Goal: Check status: Check status

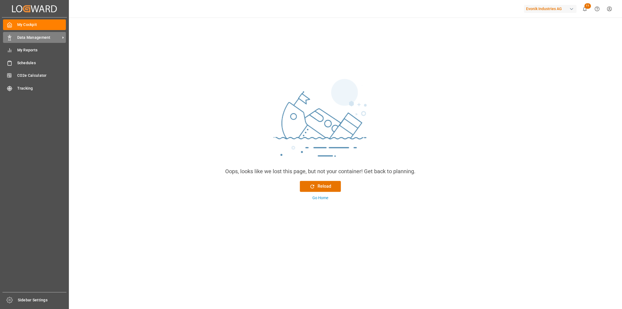
click at [10, 38] on rect at bounding box center [10, 38] width 2 height 3
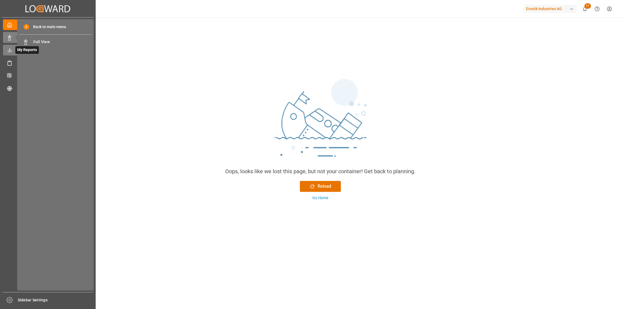
click at [5, 47] on div at bounding box center [7, 50] width 9 height 6
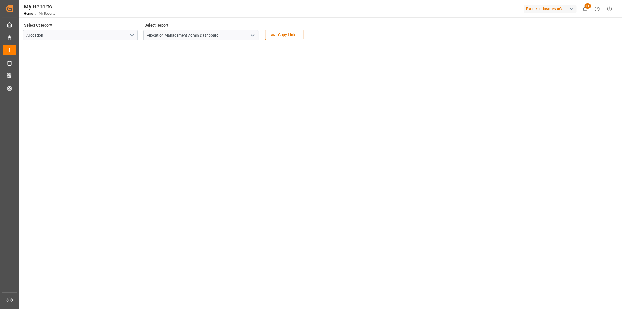
click at [249, 36] on icon "open menu" at bounding box center [252, 35] width 7 height 7
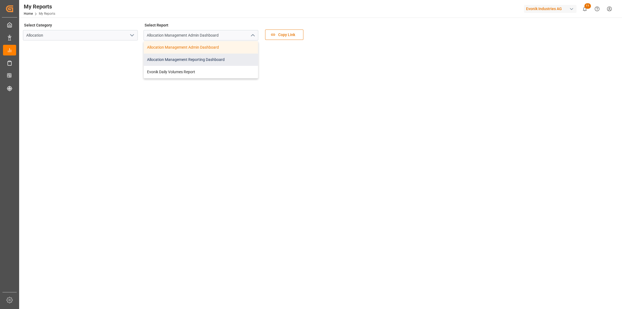
click at [221, 60] on div "Allocation Management Reporting Dashboard" at bounding box center [201, 60] width 114 height 12
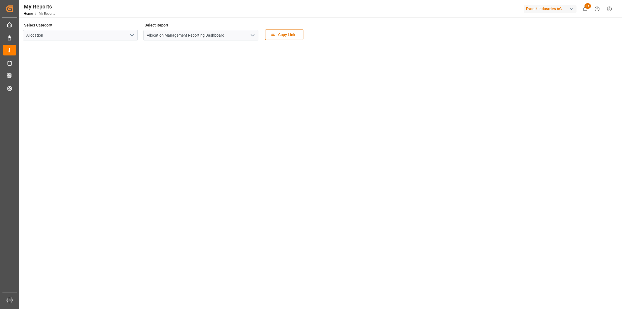
click at [129, 282] on main "Select Category Allocation Select Report Allocation Management Reporting Dashbo…" at bounding box center [319, 165] width 601 height 288
click at [191, 277] on main "Select Category Allocation Select Report Allocation Management Reporting Dashbo…" at bounding box center [319, 165] width 601 height 288
click at [151, 276] on main "Select Category Allocation Select Report Allocation Management Reporting Dashbo…" at bounding box center [319, 165] width 601 height 288
click at [151, 279] on main "Select Category Allocation Select Report Allocation Management Reporting Dashbo…" at bounding box center [319, 165] width 601 height 288
